Goal: Transaction & Acquisition: Book appointment/travel/reservation

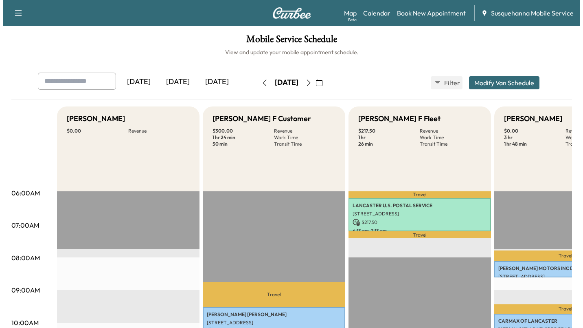
scroll to position [0, 80]
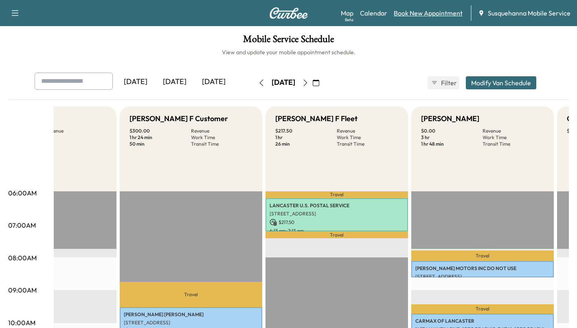
click at [445, 13] on link "Book New Appointment" at bounding box center [428, 13] width 69 height 10
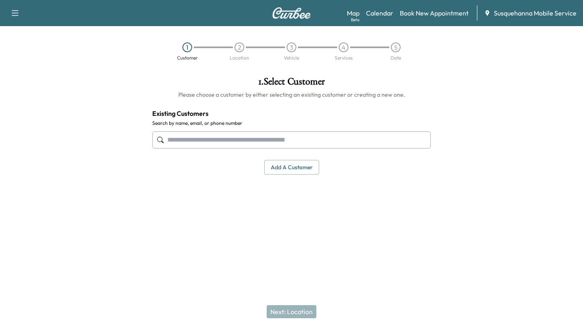
click at [368, 141] on input "text" at bounding box center [291, 139] width 279 height 17
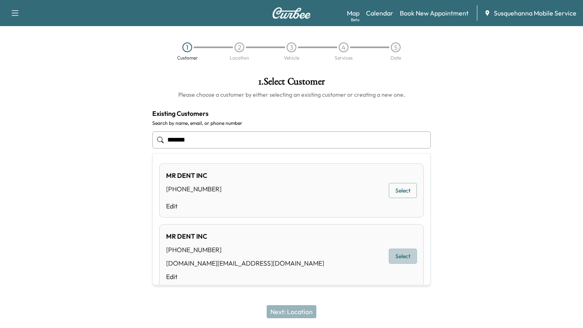
click at [390, 251] on button "Select" at bounding box center [403, 256] width 28 height 15
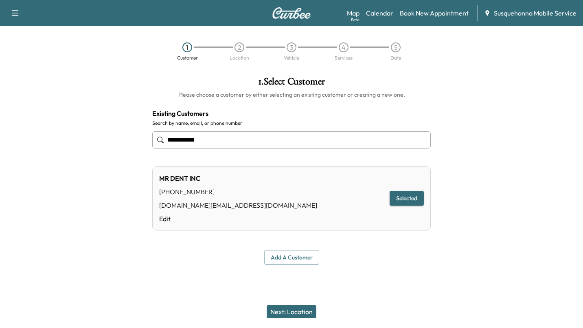
type input "**********"
click at [301, 308] on button "Next: Location" at bounding box center [292, 311] width 50 height 13
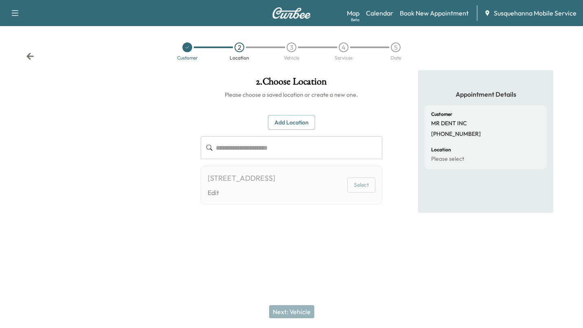
click at [363, 185] on button "Select" at bounding box center [362, 184] width 28 height 15
click at [359, 187] on button "Select" at bounding box center [362, 184] width 28 height 15
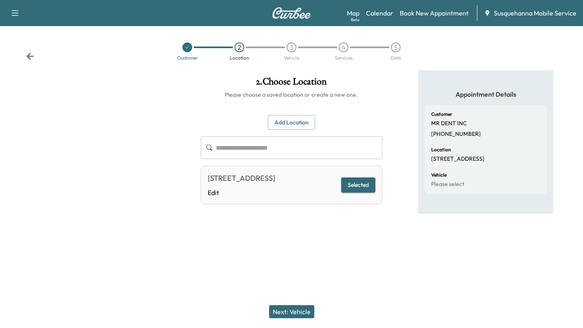
click at [303, 308] on button "Next: Vehicle" at bounding box center [291, 311] width 45 height 13
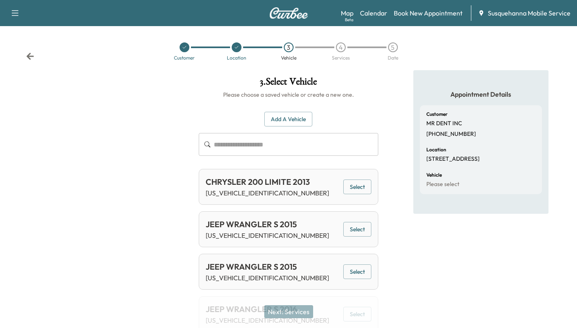
click at [291, 113] on button "Add a Vehicle" at bounding box center [288, 119] width 48 height 15
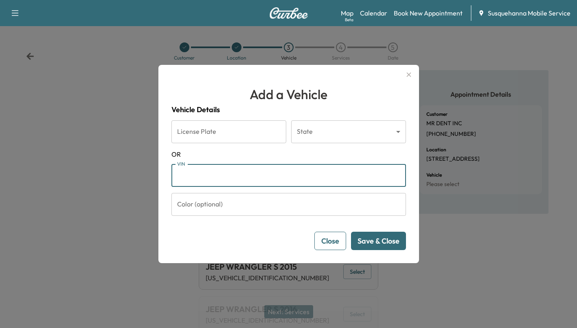
click at [284, 185] on input "VIN" at bounding box center [289, 175] width 235 height 23
paste input "**********"
type input "**********"
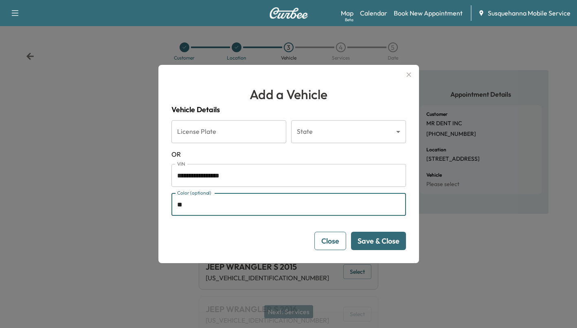
type input "*****"
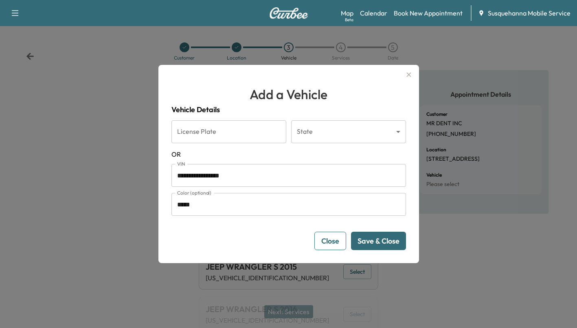
click at [394, 235] on button "Save & Close" at bounding box center [378, 240] width 55 height 18
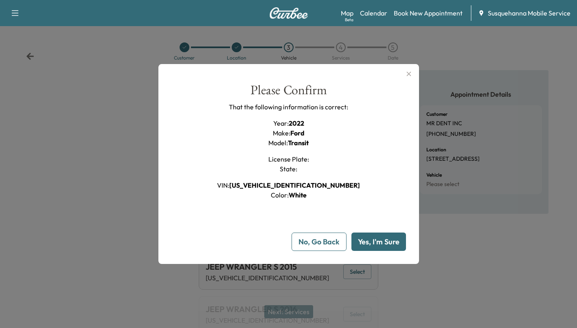
click at [394, 235] on button "Yes, I'm Sure" at bounding box center [379, 241] width 55 height 18
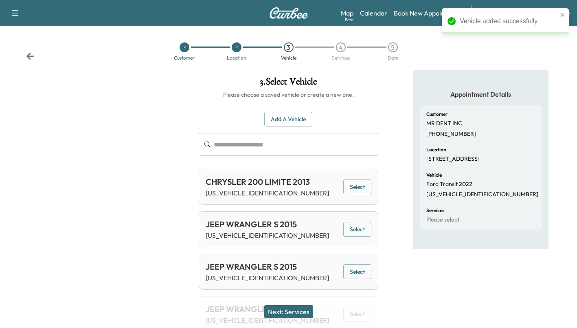
click at [294, 317] on button "Next: Services" at bounding box center [288, 311] width 49 height 13
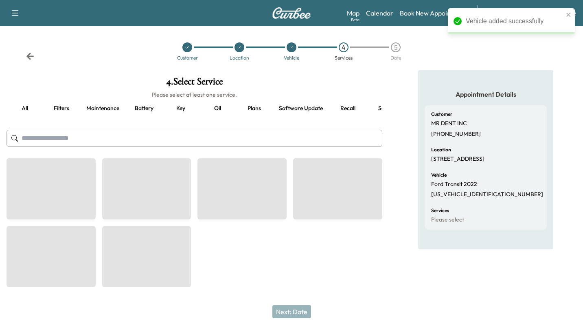
scroll to position [0, 60]
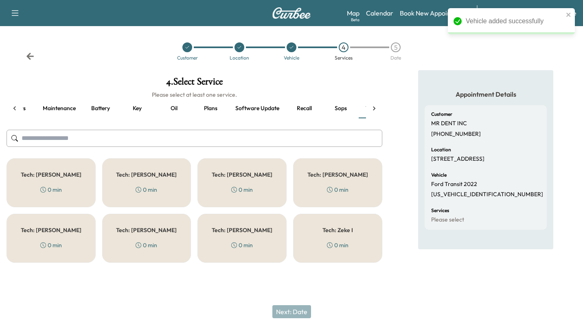
click at [304, 107] on button "Recall" at bounding box center [304, 109] width 37 height 20
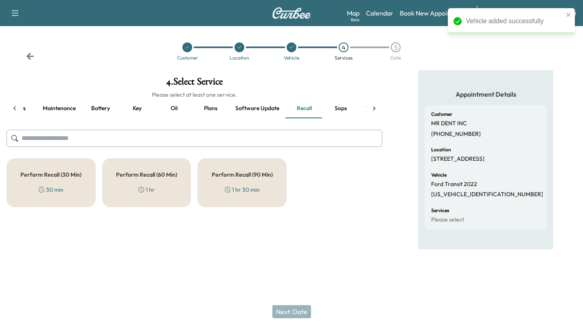
click at [75, 172] on h5 "Perform Recall (30 Min)" at bounding box center [50, 175] width 61 height 6
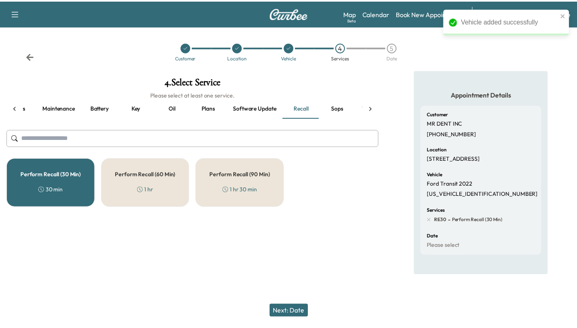
scroll to position [0, 92]
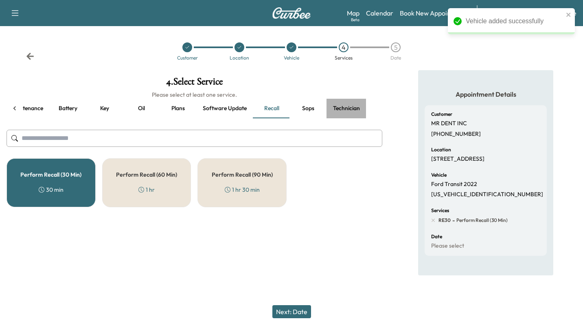
click at [342, 107] on button "Technician" at bounding box center [347, 109] width 40 height 20
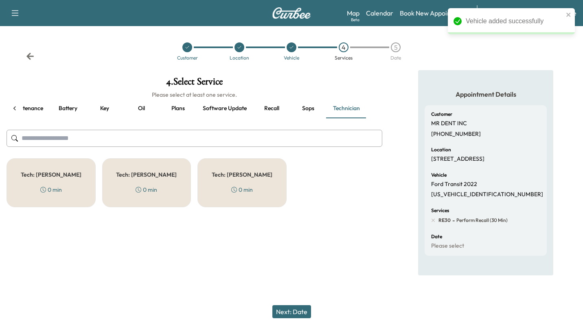
click at [63, 185] on div "Tech: Colton M 0 min" at bounding box center [51, 182] width 89 height 49
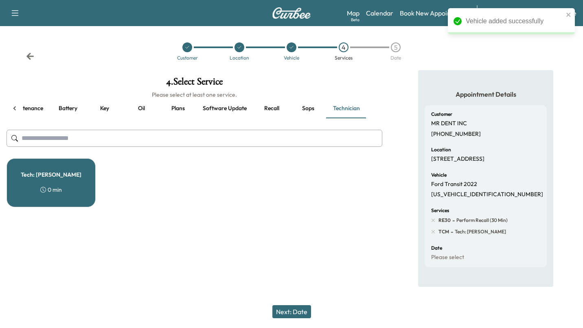
click at [281, 307] on button "Next: Date" at bounding box center [292, 311] width 39 height 13
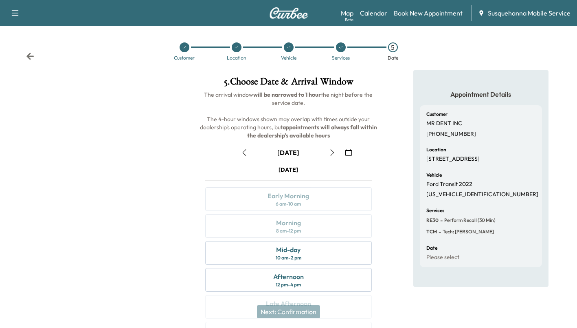
click at [245, 147] on button "button" at bounding box center [245, 152] width 14 height 13
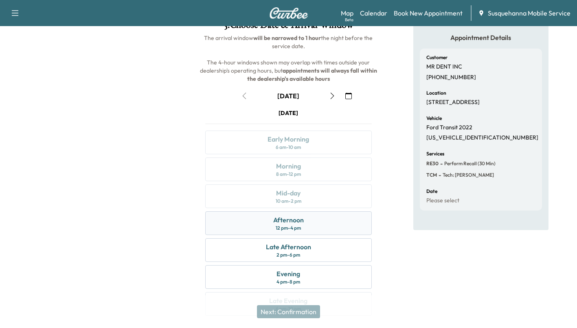
scroll to position [58, 0]
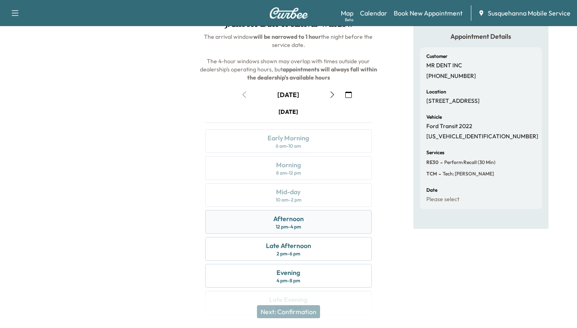
click at [337, 227] on div "Afternoon 12 pm - 4 pm" at bounding box center [288, 222] width 166 height 24
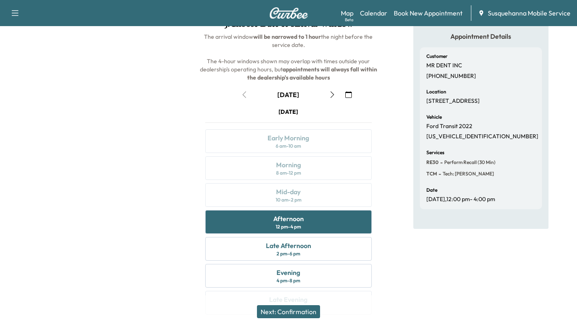
click at [299, 310] on button "Next: Confirmation" at bounding box center [288, 311] width 63 height 13
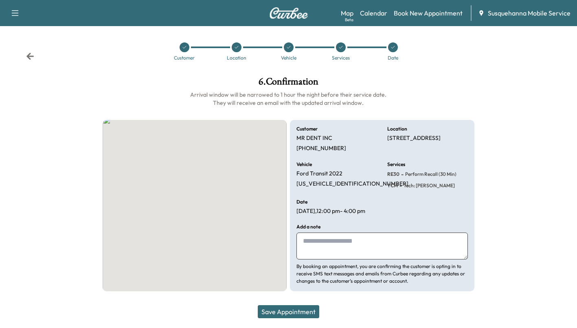
click at [299, 310] on button "Save Appointment" at bounding box center [289, 311] width 62 height 13
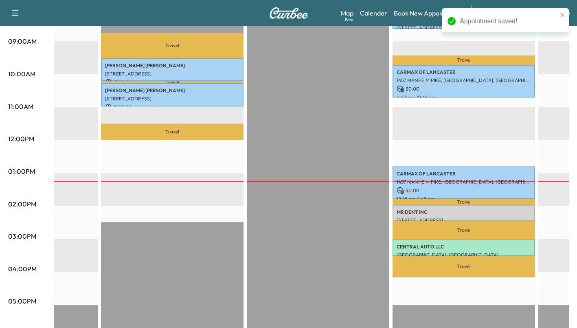
scroll to position [250, 0]
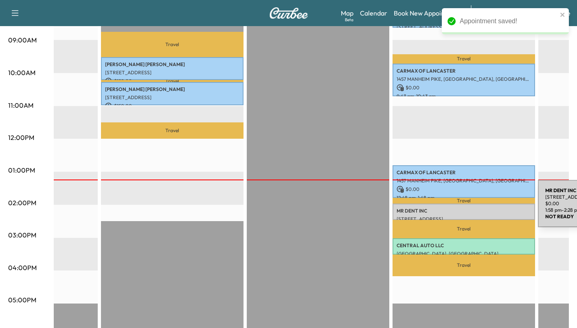
click at [477, 208] on p "[PERSON_NAME] INC" at bounding box center [464, 210] width 134 height 7
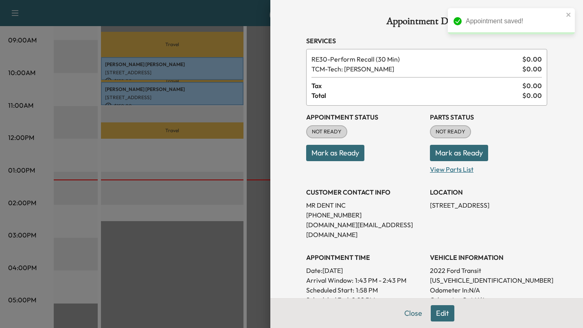
click at [447, 164] on p "View Parts List" at bounding box center [488, 167] width 117 height 13
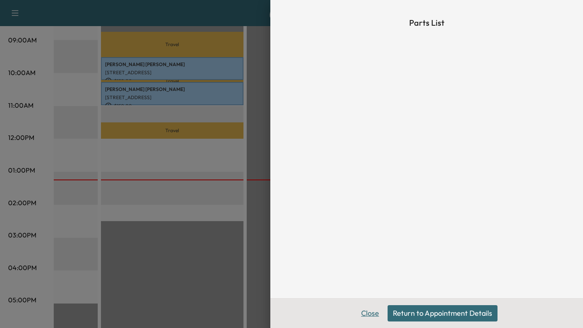
click at [371, 314] on button "Close" at bounding box center [370, 313] width 29 height 16
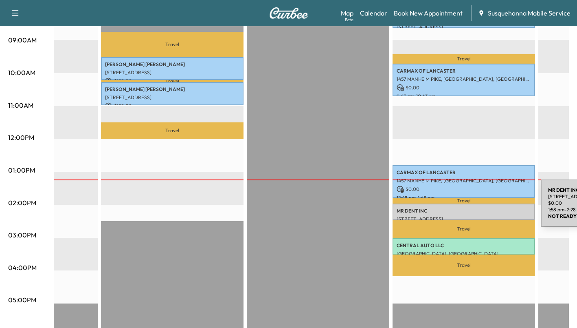
click at [480, 208] on p "[PERSON_NAME] INC" at bounding box center [464, 210] width 134 height 7
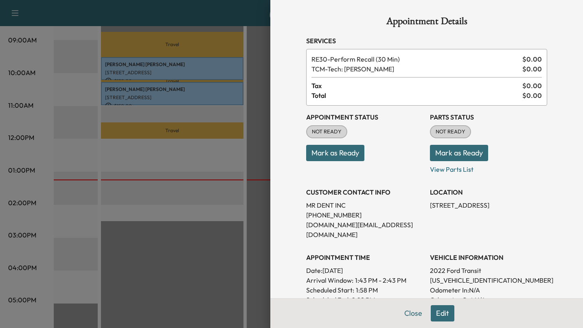
click at [442, 149] on button "Mark as Ready" at bounding box center [459, 153] width 58 height 16
click at [334, 158] on button "Mark as Ready" at bounding box center [335, 153] width 58 height 16
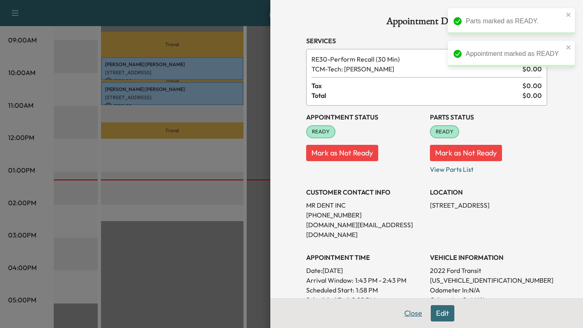
click at [412, 308] on button "Close" at bounding box center [413, 313] width 29 height 16
